Goal: Task Accomplishment & Management: Manage account settings

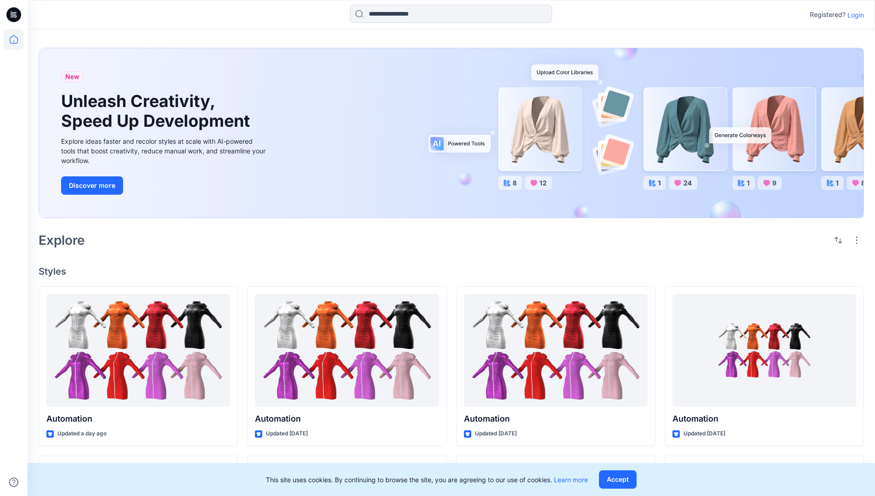
click at [853, 15] on p "Login" at bounding box center [855, 15] width 17 height 10
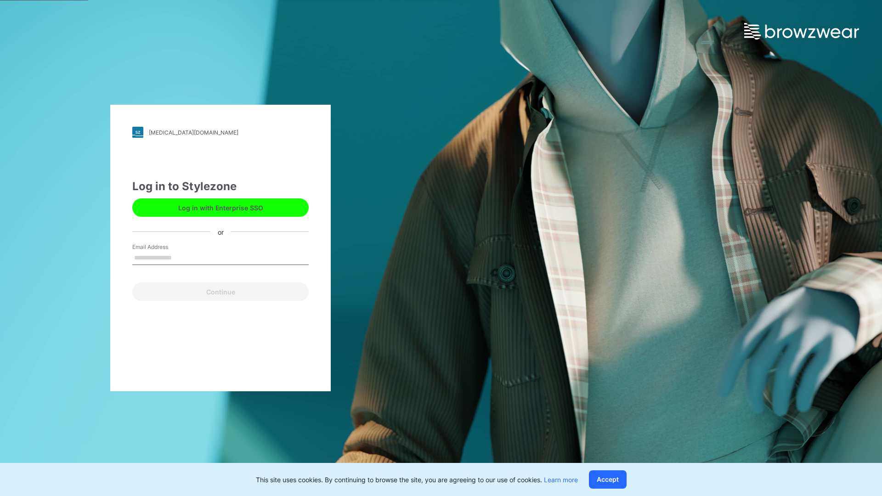
click at [181, 257] on input "Email Address" at bounding box center [220, 258] width 176 height 14
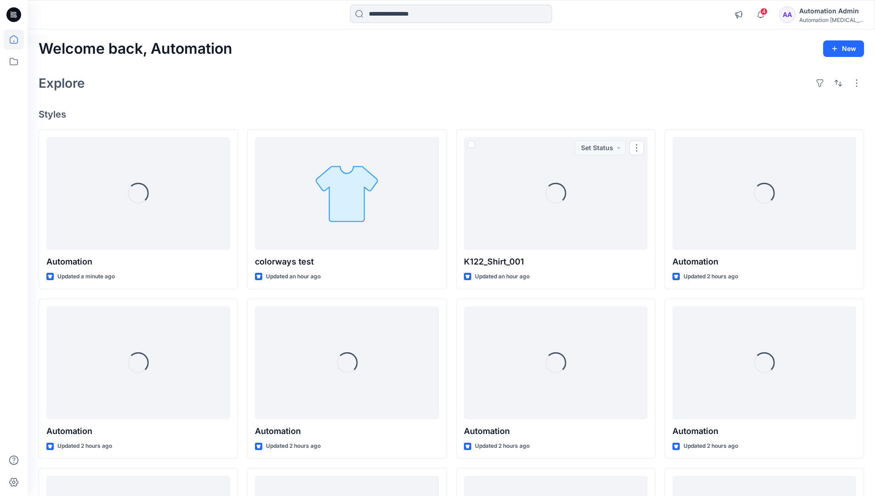
click at [17, 39] on icon at bounding box center [14, 39] width 8 height 8
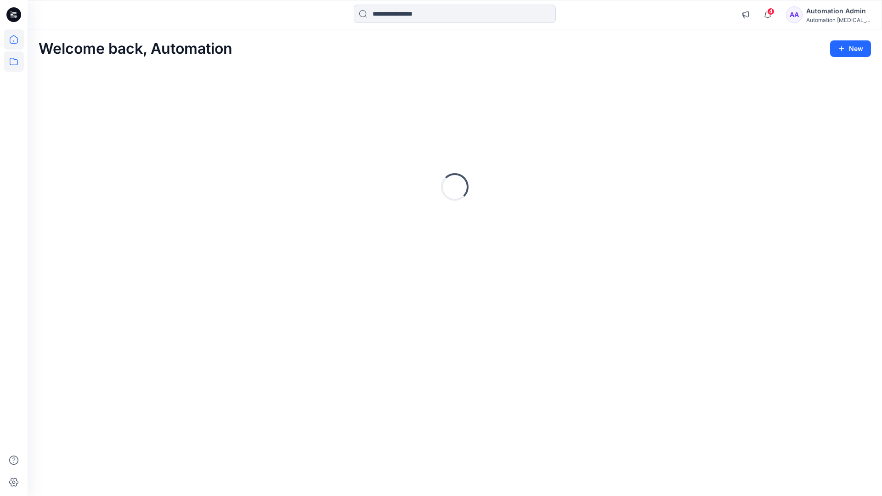
click at [15, 61] on icon at bounding box center [14, 61] width 20 height 20
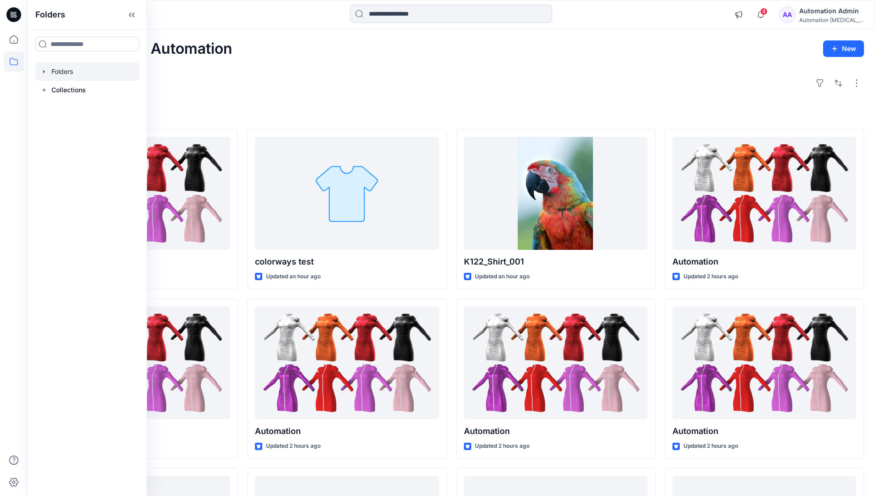
click at [61, 69] on div at bounding box center [87, 71] width 105 height 18
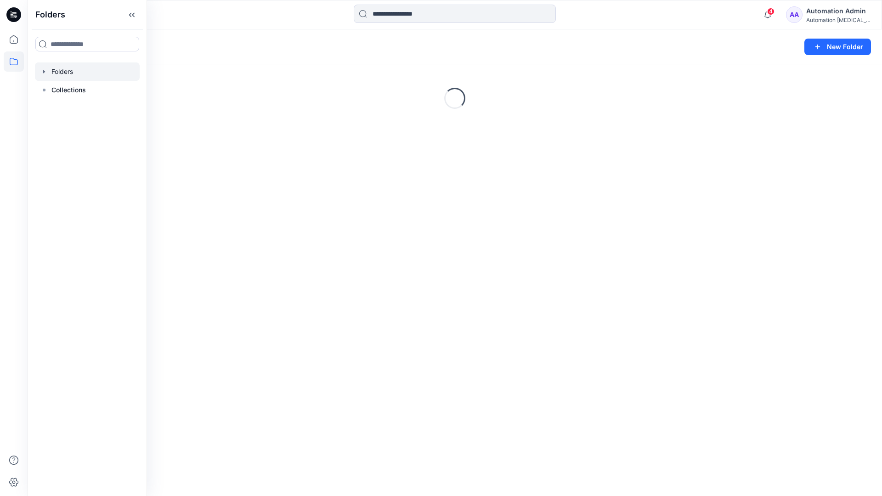
scroll to position [160, 0]
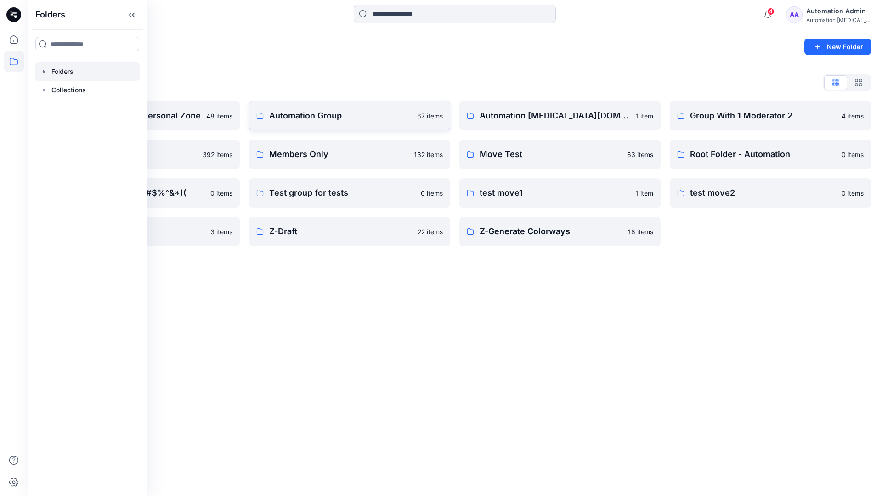
click at [334, 119] on p "Automation Group" at bounding box center [340, 115] width 142 height 13
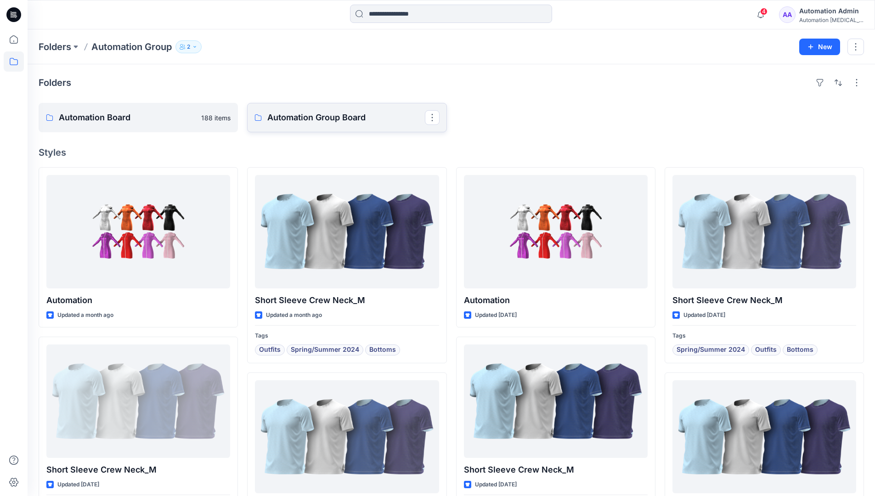
click at [311, 123] on p "Automation Group Board" at bounding box center [345, 117] width 157 height 13
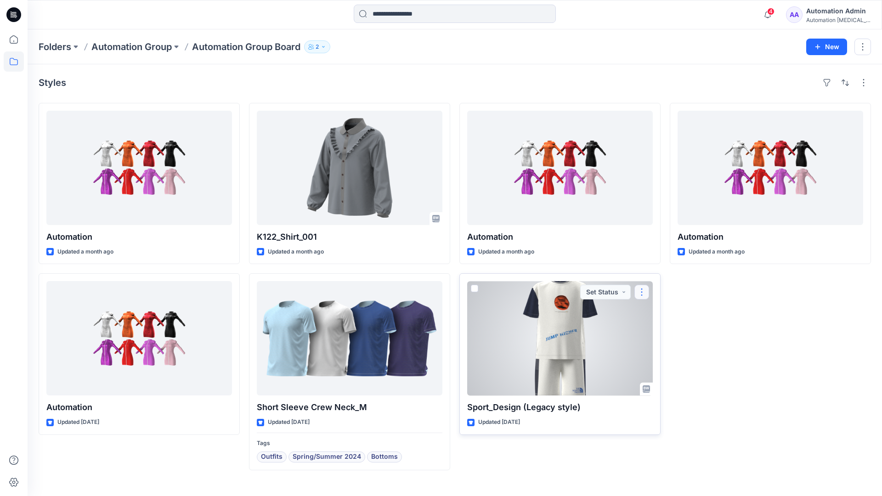
click at [641, 291] on button "button" at bounding box center [641, 292] width 15 height 15
click at [664, 380] on p "Move to" at bounding box center [664, 382] width 24 height 10
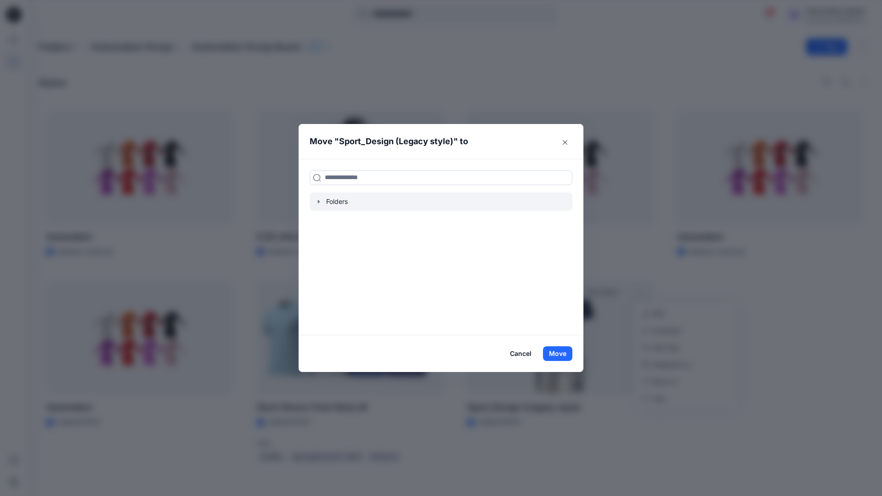
click at [317, 201] on icon "button" at bounding box center [318, 201] width 7 height 7
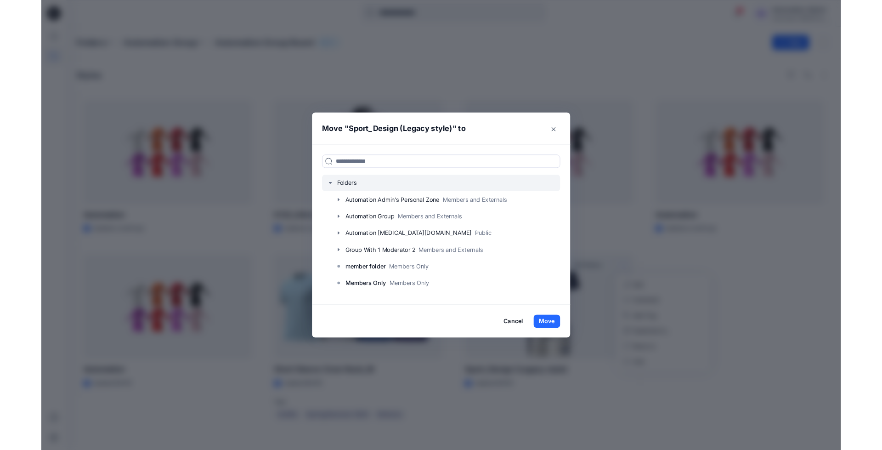
scroll to position [72, 0]
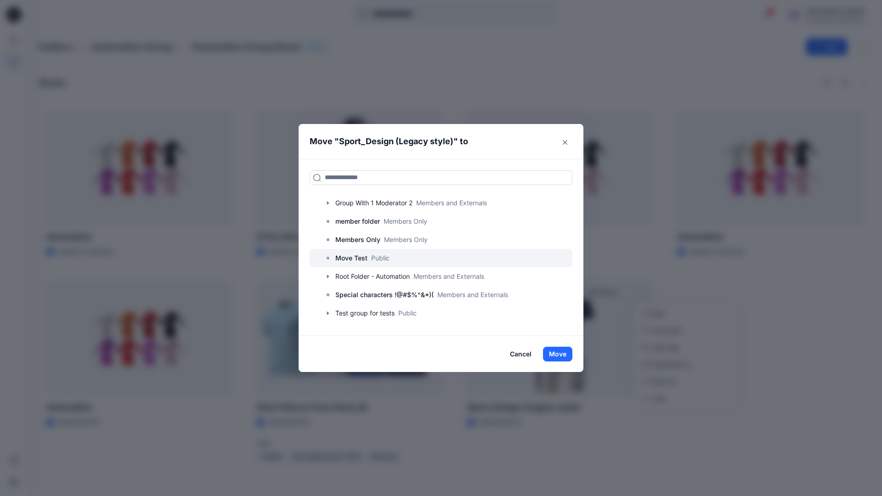
click at [354, 259] on p "Move Test" at bounding box center [351, 258] width 32 height 11
click at [559, 353] on button "Move" at bounding box center [557, 354] width 29 height 15
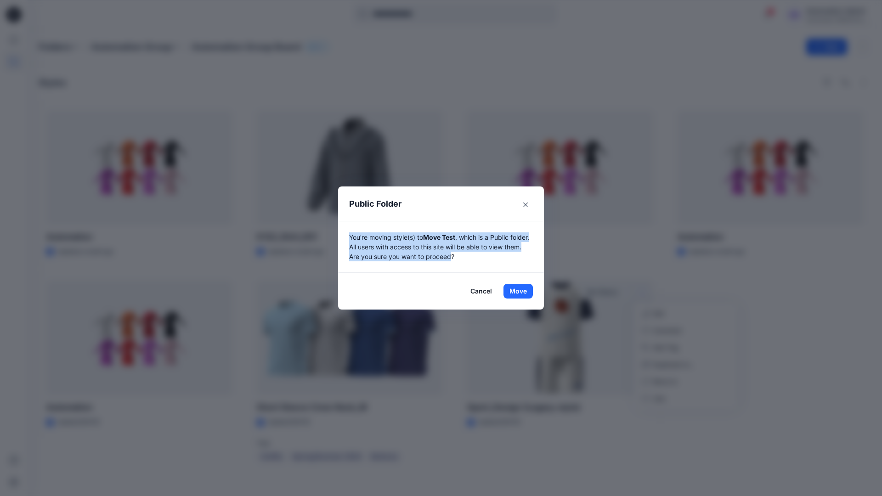
drag, startPoint x: 559, startPoint y: 353, endPoint x: 472, endPoint y: 256, distance: 130.4
click at [472, 256] on p "You're moving style(s) to Move Test , which is a Public folder. All users with …" at bounding box center [441, 246] width 184 height 29
click at [518, 291] on button "Move" at bounding box center [517, 291] width 29 height 15
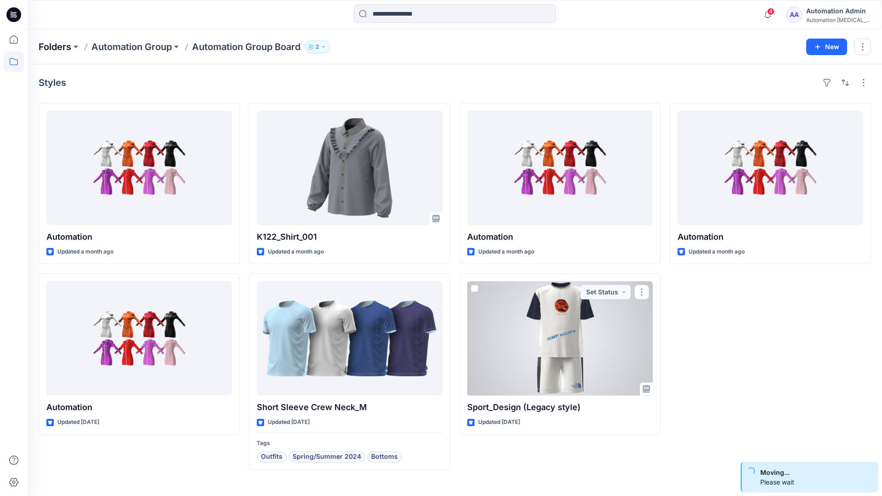
click at [54, 44] on p "Folders" at bounding box center [55, 46] width 33 height 13
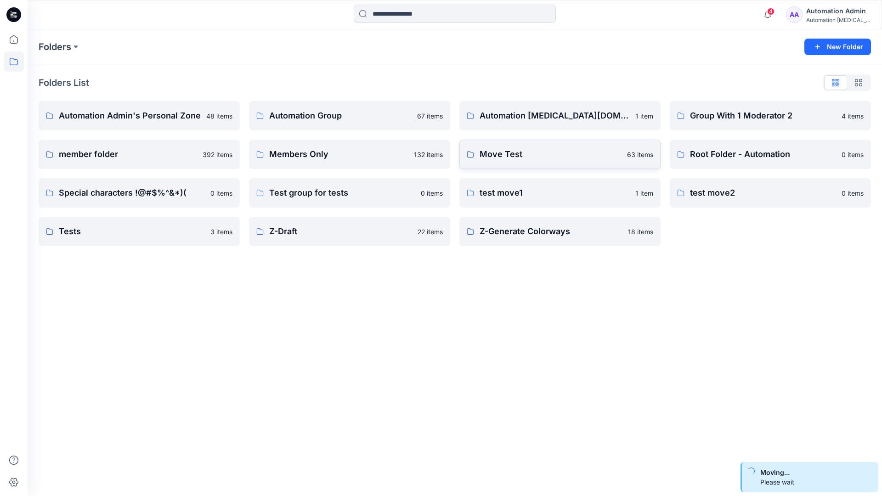
click at [530, 159] on p "Move Test" at bounding box center [550, 154] width 142 height 13
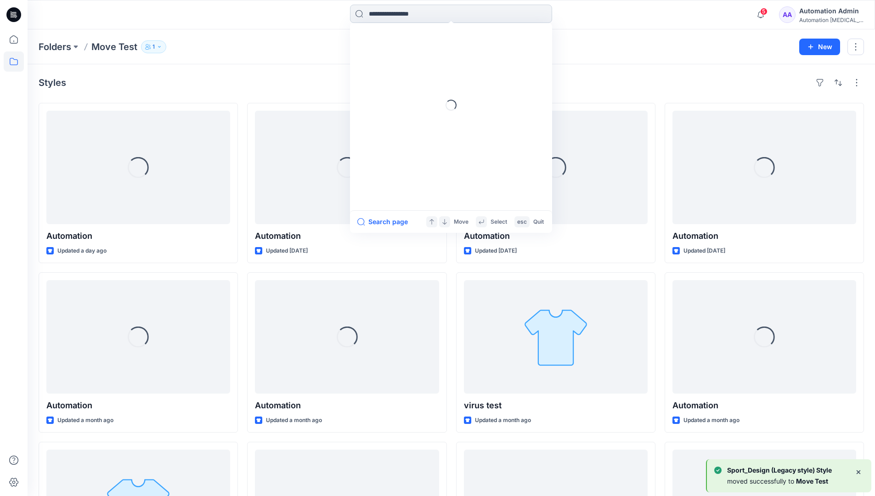
click at [411, 17] on input at bounding box center [451, 14] width 202 height 18
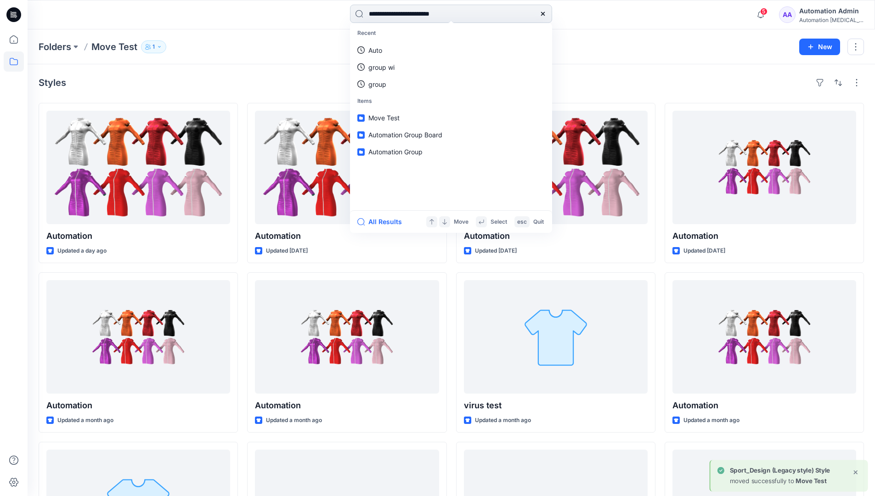
type input "**********"
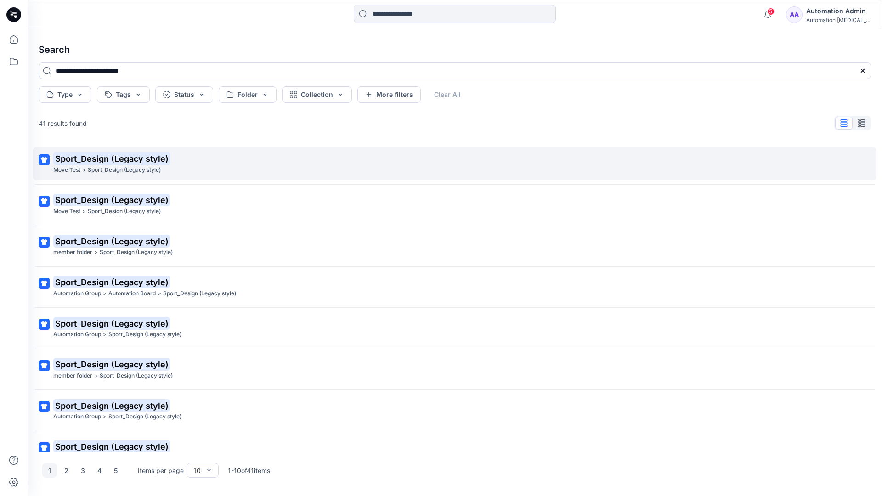
click at [70, 159] on mark "Sport_Design (Legacy style)" at bounding box center [111, 158] width 117 height 13
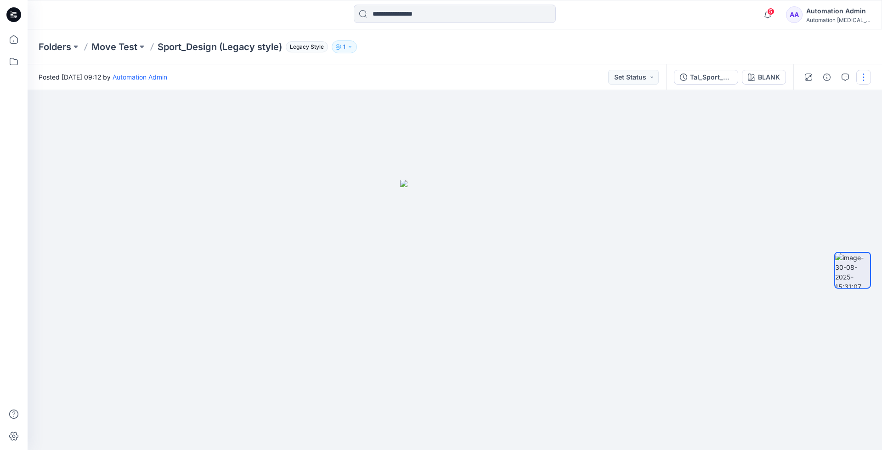
click at [865, 79] on button "button" at bounding box center [863, 77] width 15 height 15
click at [821, 163] on p "Move to..." at bounding box center [814, 167] width 30 height 10
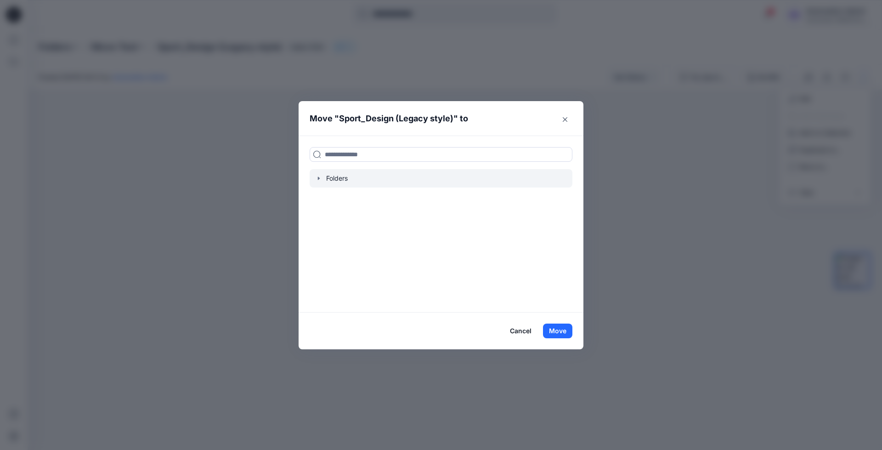
click at [318, 178] on icon "button" at bounding box center [319, 178] width 2 height 3
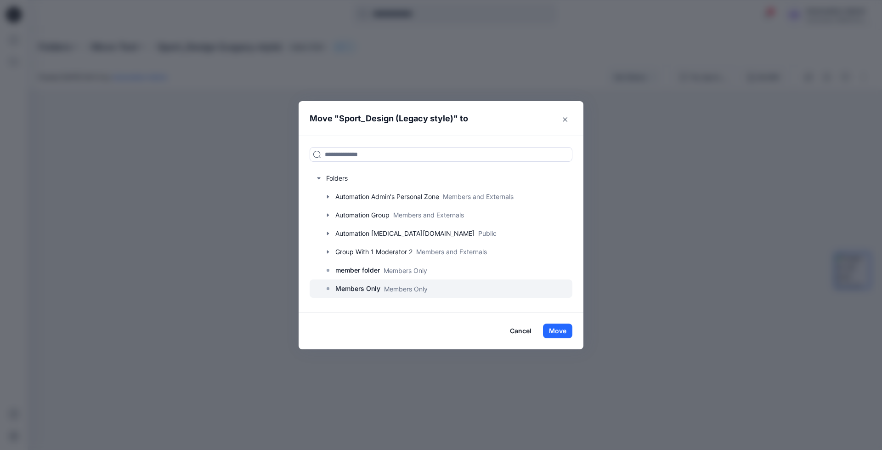
click at [360, 290] on p "Members Only" at bounding box center [357, 288] width 45 height 11
click at [567, 329] on button "Move" at bounding box center [557, 330] width 29 height 15
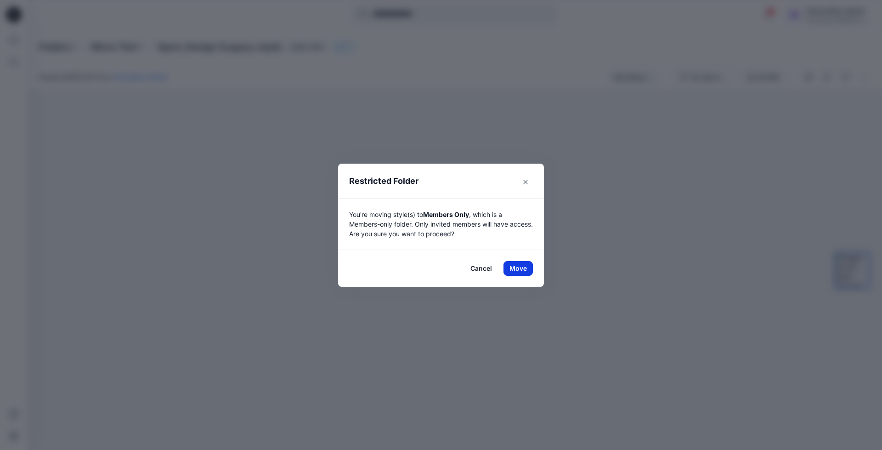
click at [513, 266] on button "Move" at bounding box center [517, 268] width 29 height 15
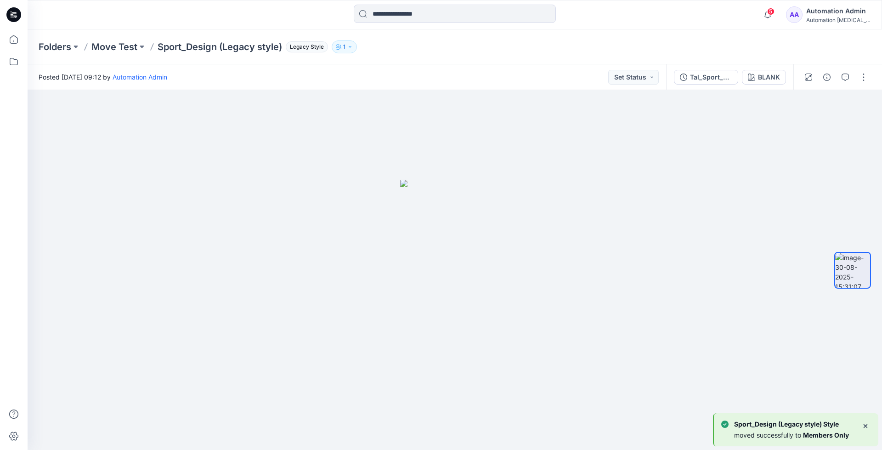
scroll to position [29, 0]
click at [127, 45] on p "Members Only" at bounding box center [123, 46] width 64 height 13
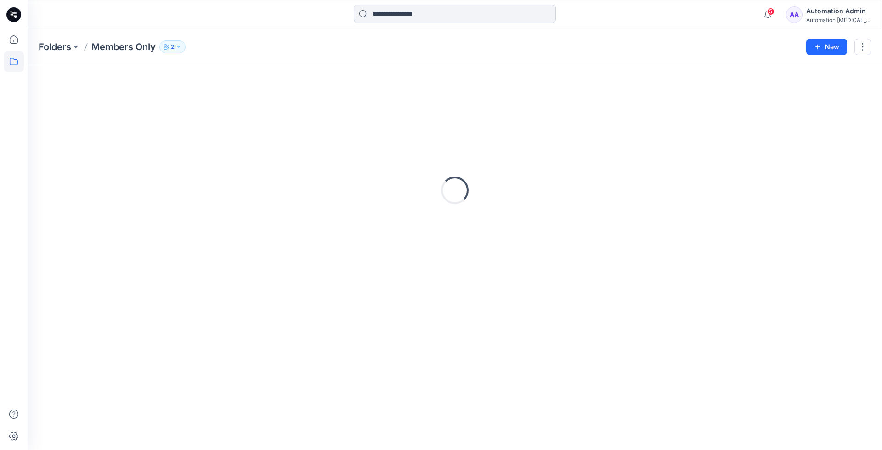
click at [423, 17] on input at bounding box center [455, 14] width 202 height 18
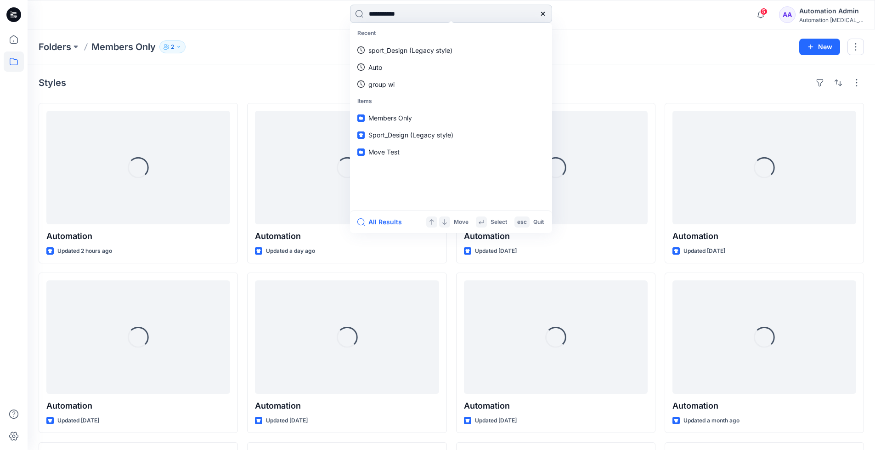
type input "**********"
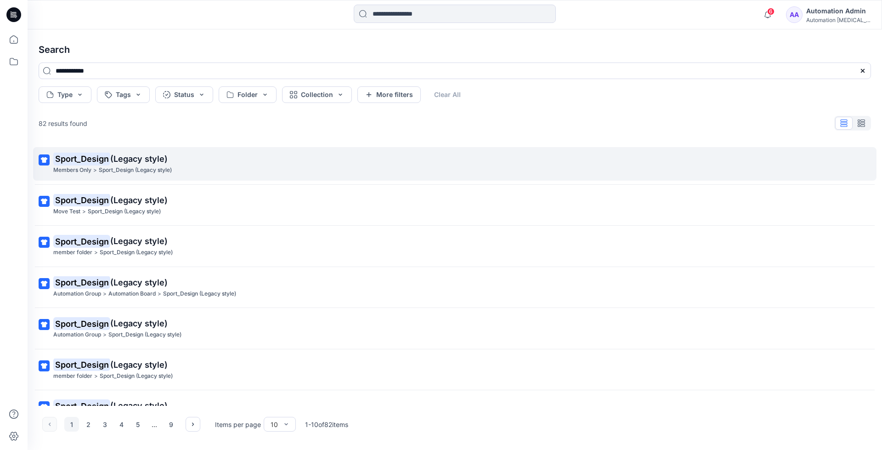
click at [101, 159] on mark "Sport_Design" at bounding box center [81, 158] width 57 height 13
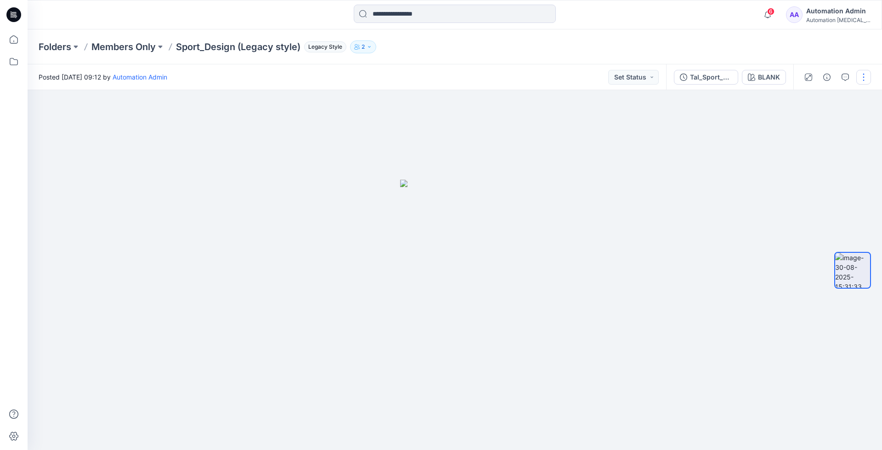
click at [860, 74] on button "button" at bounding box center [863, 77] width 15 height 15
click at [809, 165] on p "Move to..." at bounding box center [814, 167] width 30 height 10
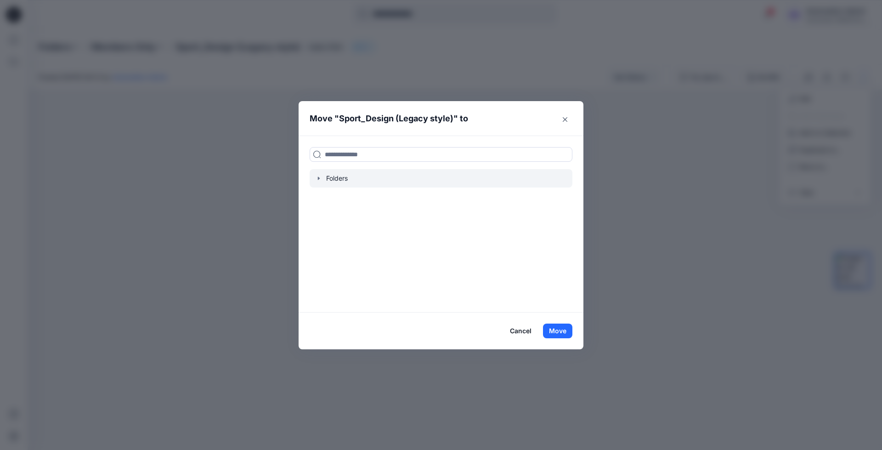
click at [321, 179] on icon "button" at bounding box center [318, 177] width 7 height 7
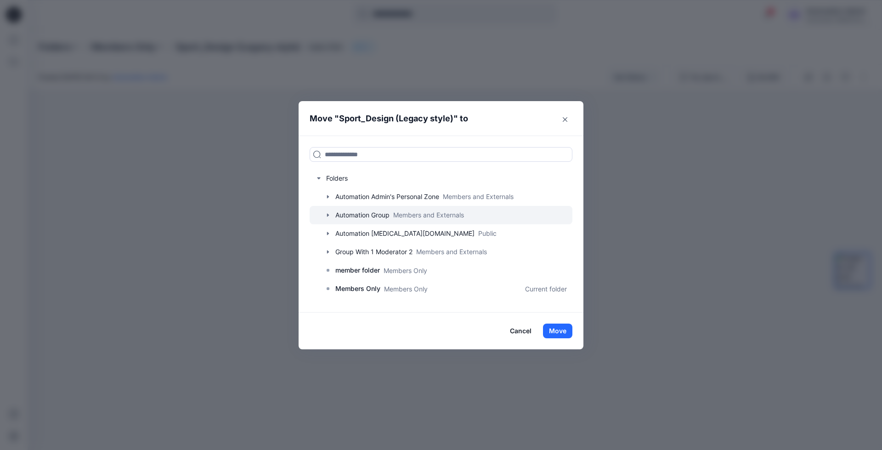
click at [351, 214] on div at bounding box center [440, 215] width 263 height 18
click at [329, 214] on icon "button" at bounding box center [327, 214] width 7 height 7
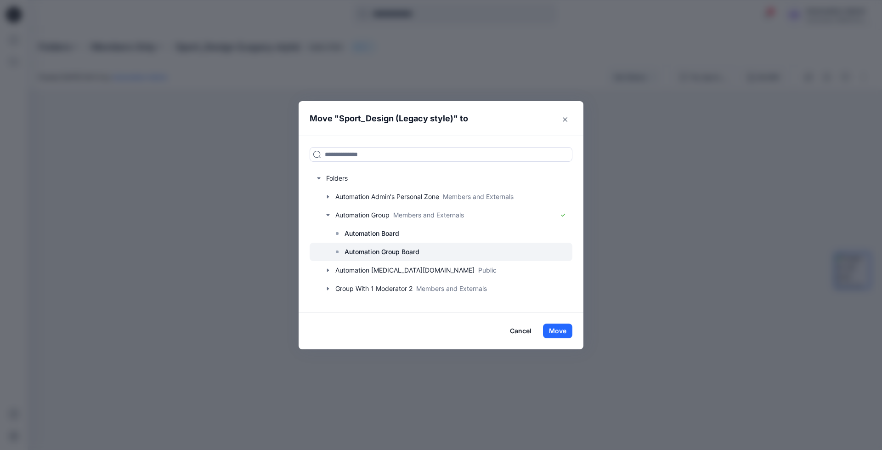
click at [374, 248] on p "Automation Group Board" at bounding box center [381, 251] width 75 height 11
click at [560, 332] on button "Move" at bounding box center [557, 330] width 29 height 15
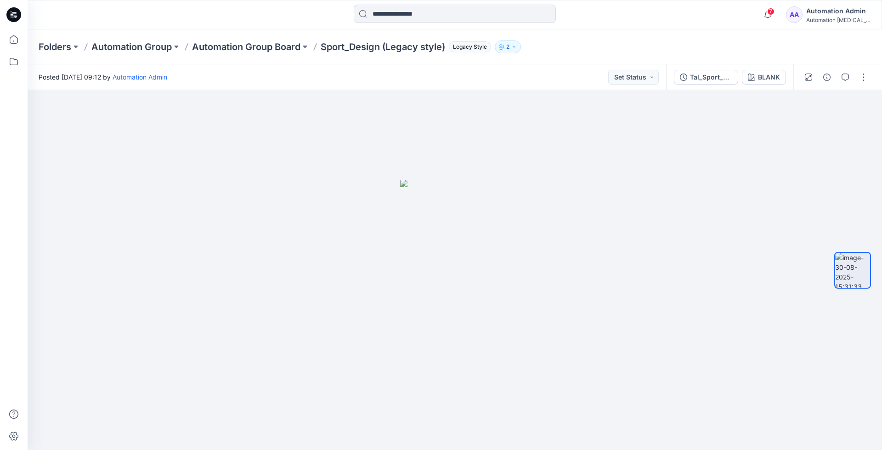
click at [833, 14] on div "Automation Admin" at bounding box center [838, 11] width 64 height 11
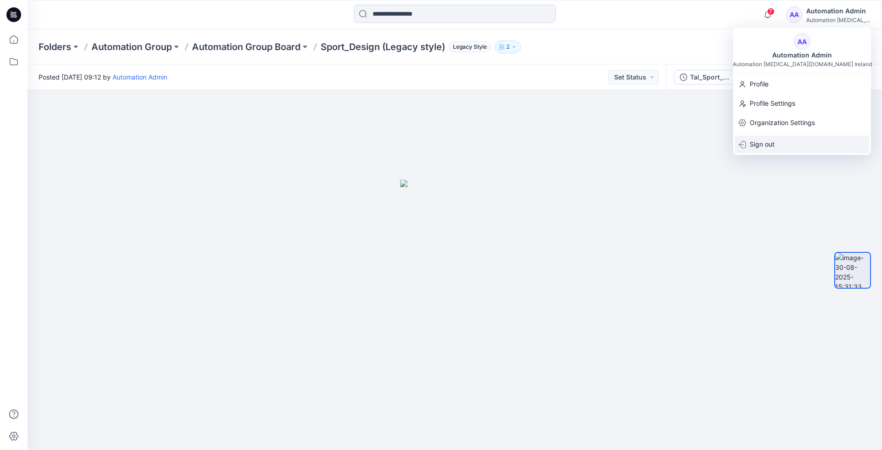
click at [759, 146] on p "Sign out" at bounding box center [761, 143] width 25 height 17
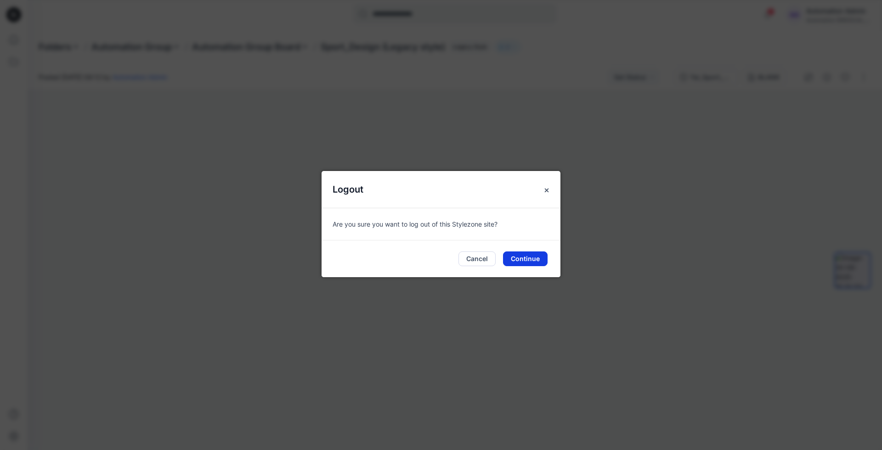
click at [532, 256] on button "Continue" at bounding box center [525, 258] width 45 height 15
